Goal: Task Accomplishment & Management: Manage account settings

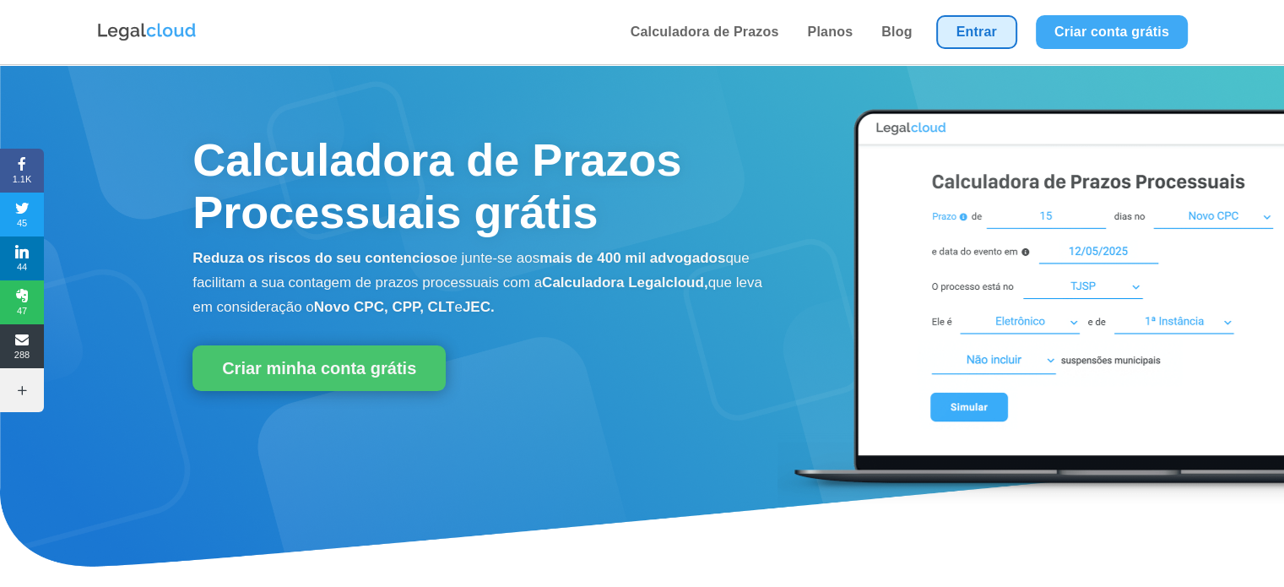
click at [977, 35] on link "Entrar" at bounding box center [976, 32] width 81 height 34
click at [977, 33] on link "Entrar" at bounding box center [976, 32] width 81 height 34
click at [999, 23] on link "Entrar" at bounding box center [976, 32] width 81 height 34
